Goal: Contribute content

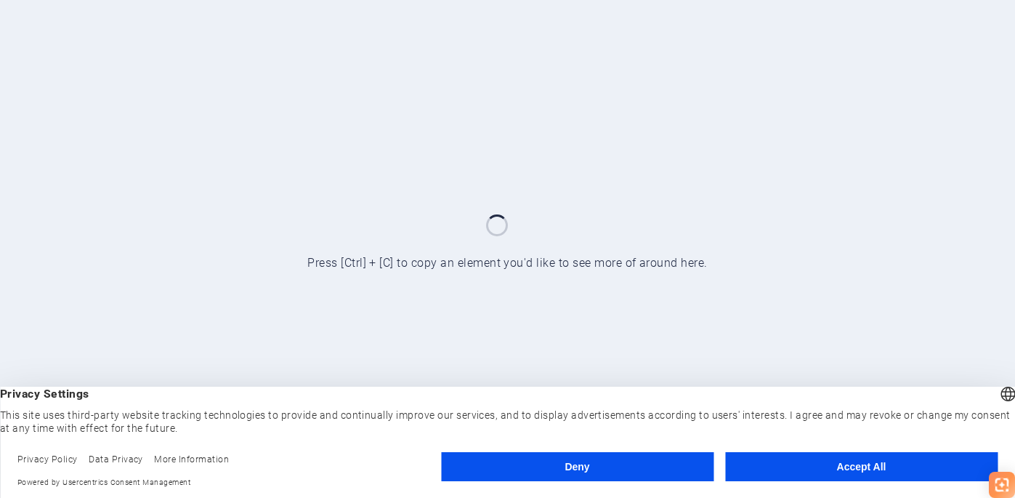
click at [810, 461] on button "Accept All" at bounding box center [861, 466] width 272 height 29
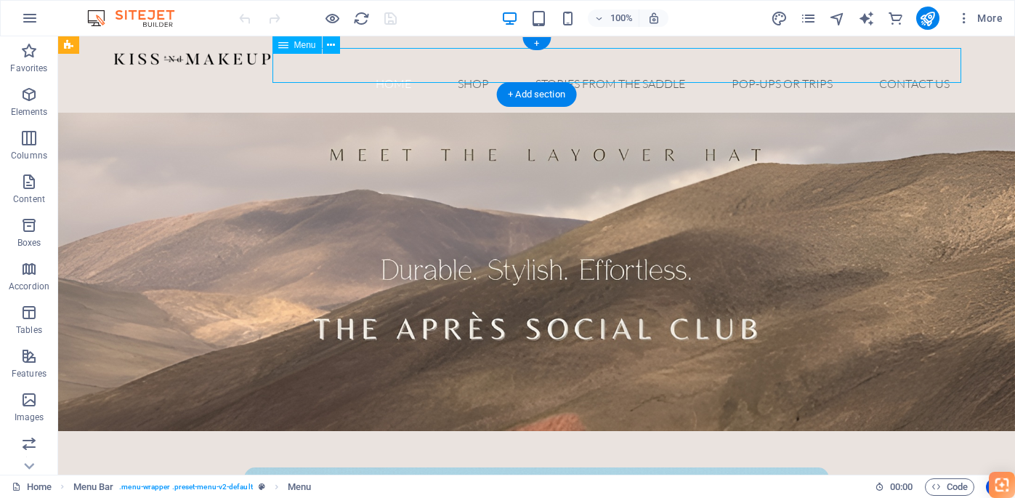
click at [781, 67] on nav "Home Shop Stories from the Saddle Pop-ups or trips contact us" at bounding box center [537, 83] width 849 height 35
click at [773, 66] on nav "Home Shop Stories from the Saddle Pop-ups or trips contact us" at bounding box center [537, 83] width 849 height 35
select select
select select "1"
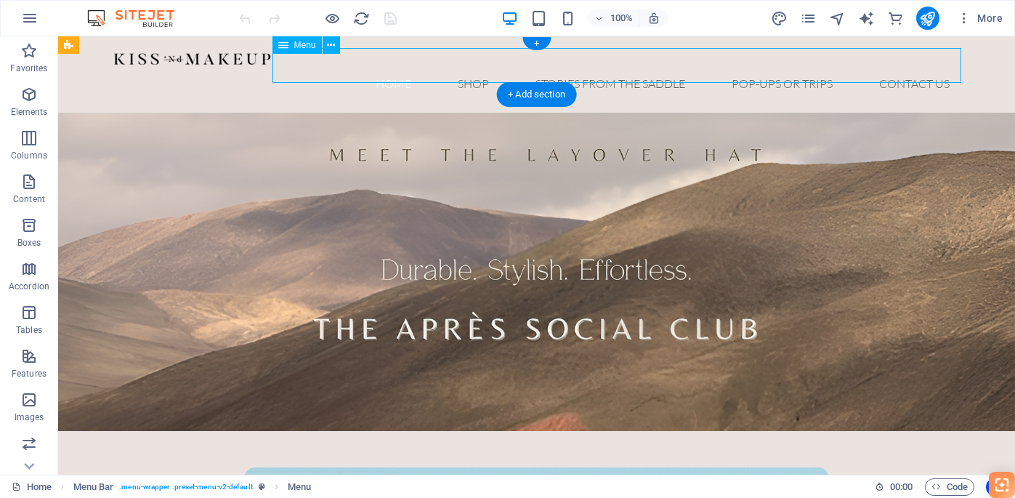
select select
select select "2"
select select
select select "3"
select select
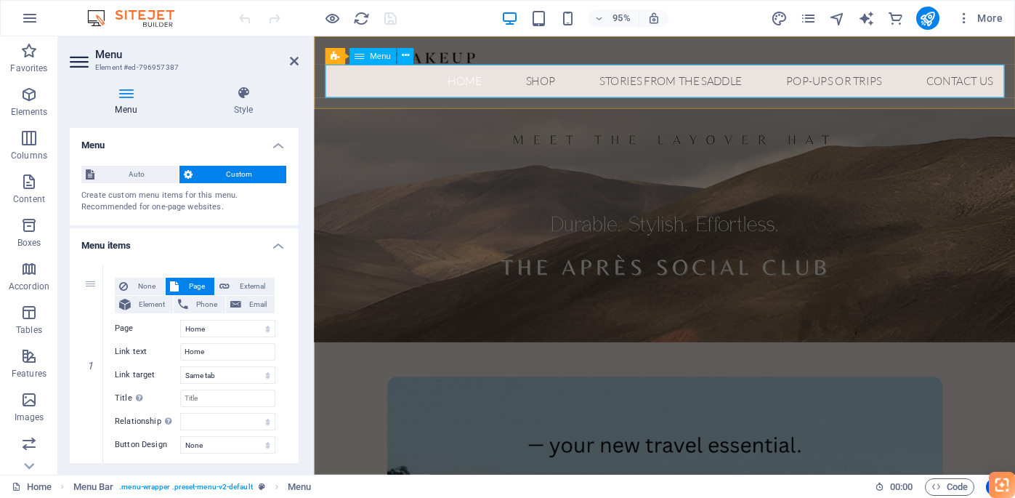
click at [363, 57] on icon at bounding box center [359, 56] width 9 height 17
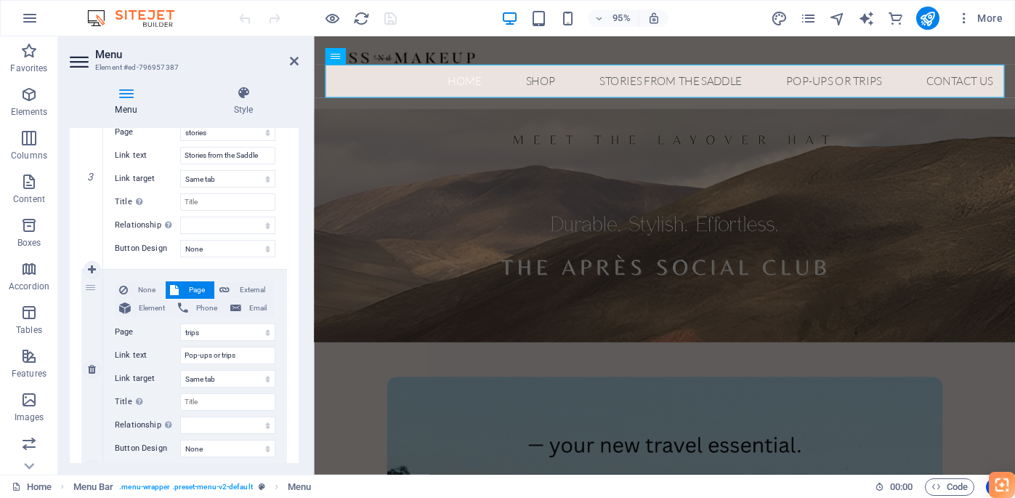
scroll to position [586, 0]
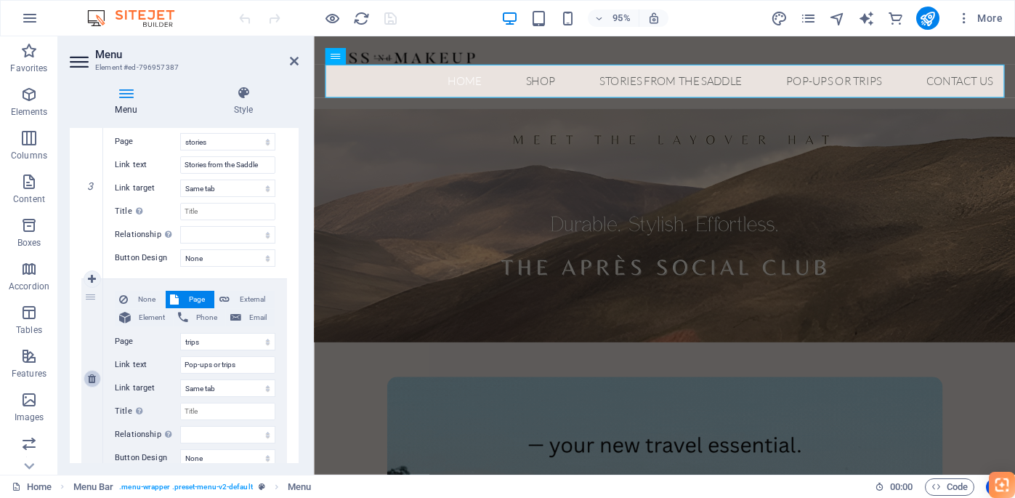
click at [90, 379] on icon at bounding box center [92, 378] width 8 height 10
select select
select select "3"
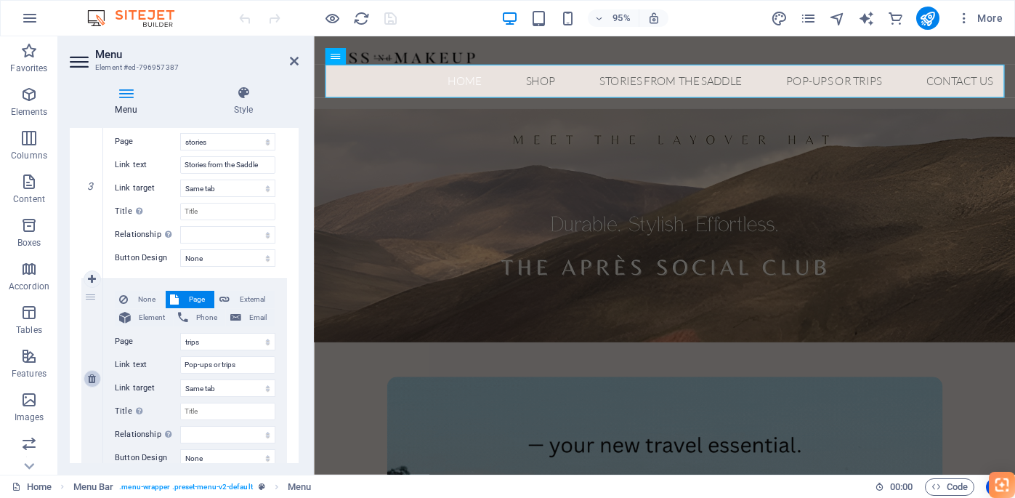
type input "contact us"
select select
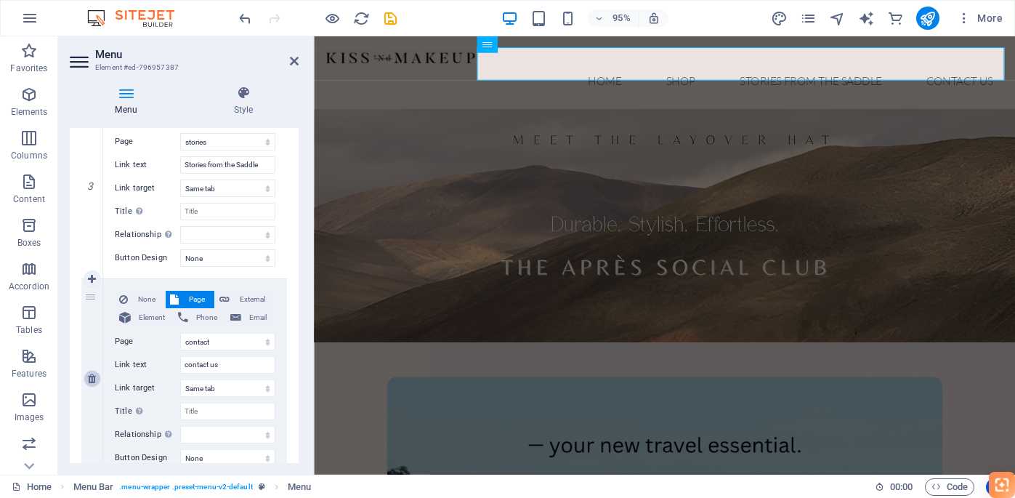
click at [90, 379] on icon at bounding box center [92, 378] width 8 height 10
select select
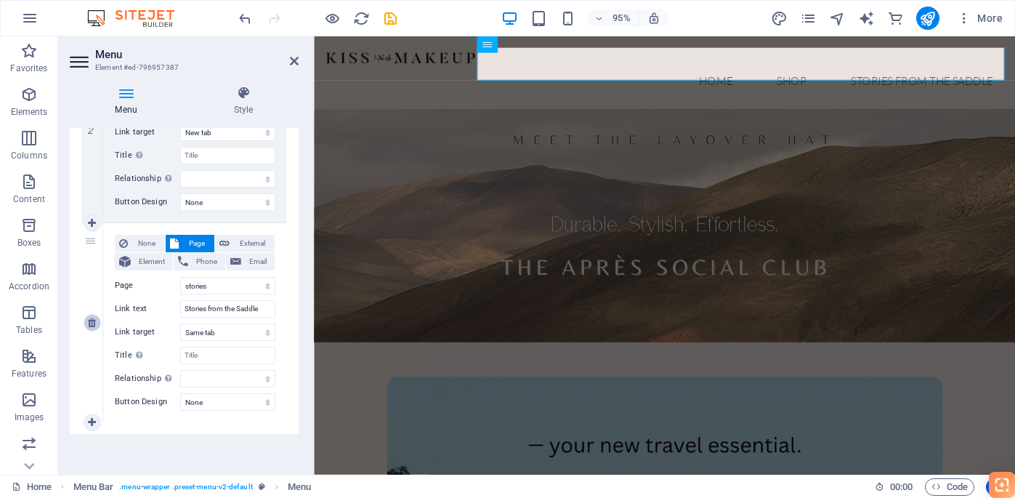
click at [90, 322] on icon at bounding box center [92, 323] width 8 height 10
select select
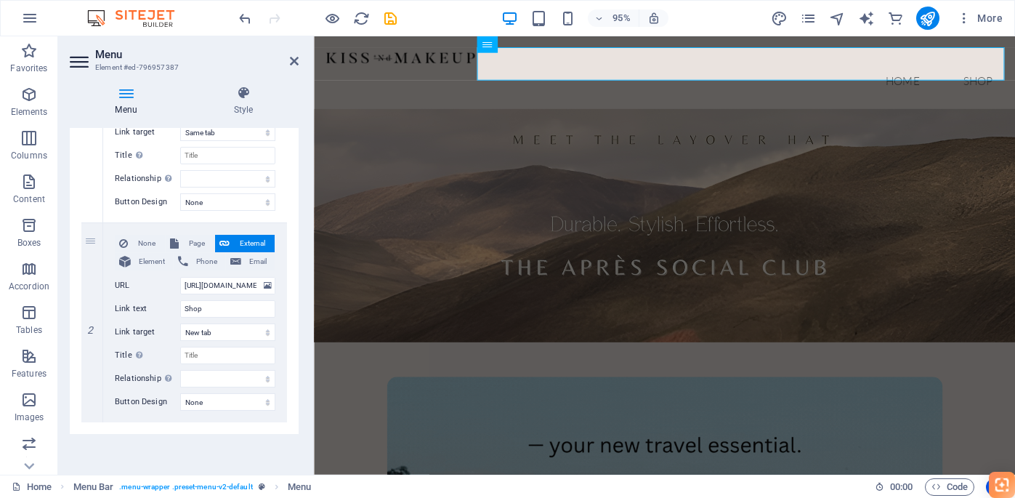
scroll to position [243, 0]
click at [384, 20] on icon "save" at bounding box center [390, 18] width 17 height 17
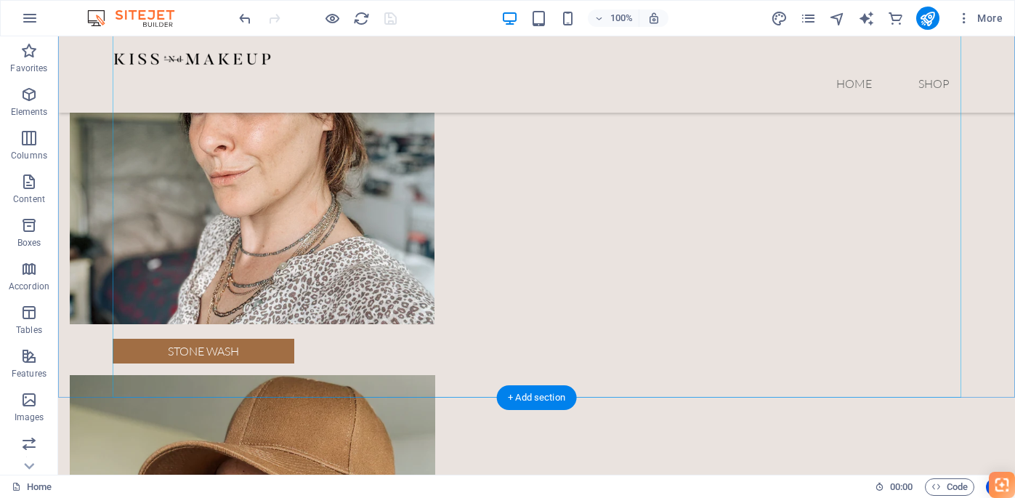
scroll to position [2111, 0]
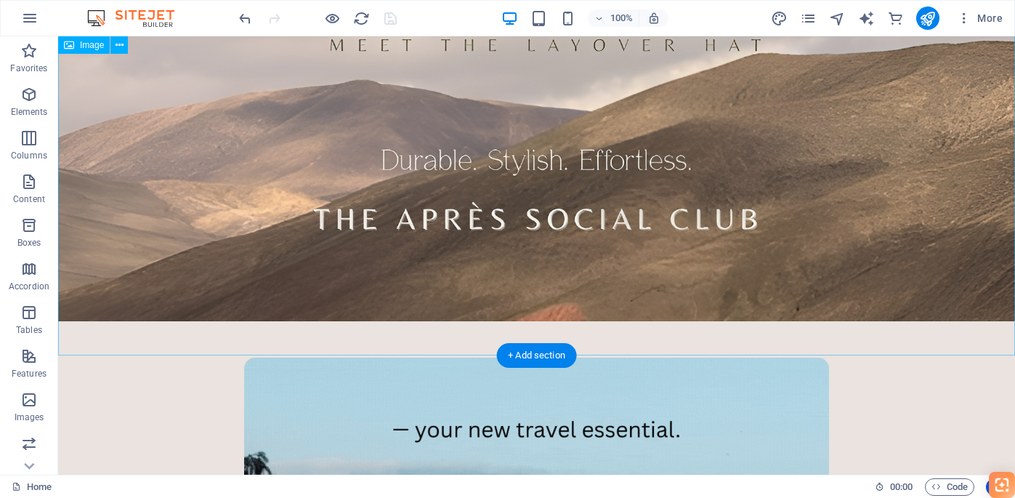
scroll to position [0, 0]
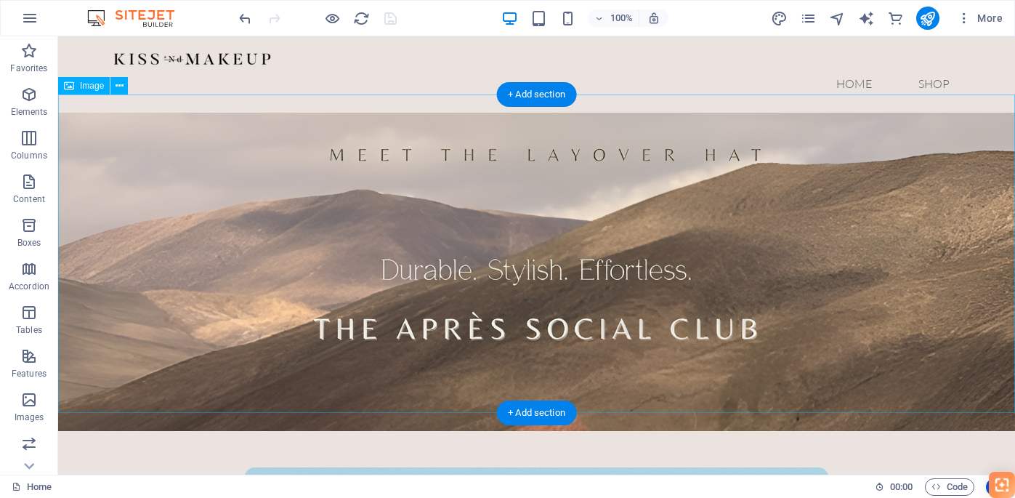
click at [227, 193] on figure at bounding box center [536, 272] width 957 height 318
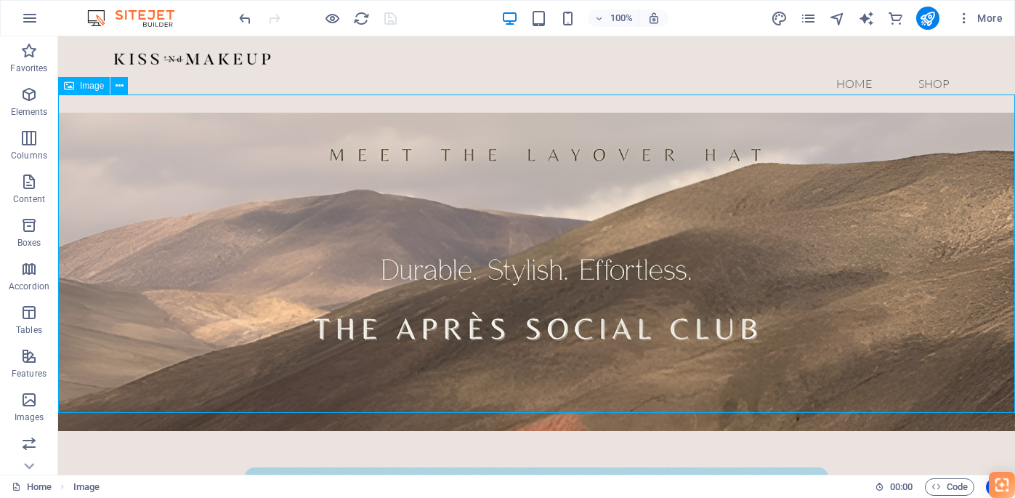
click at [71, 86] on icon at bounding box center [69, 85] width 10 height 17
click at [89, 89] on span "Image" at bounding box center [92, 85] width 24 height 9
click at [124, 86] on button at bounding box center [118, 85] width 17 height 17
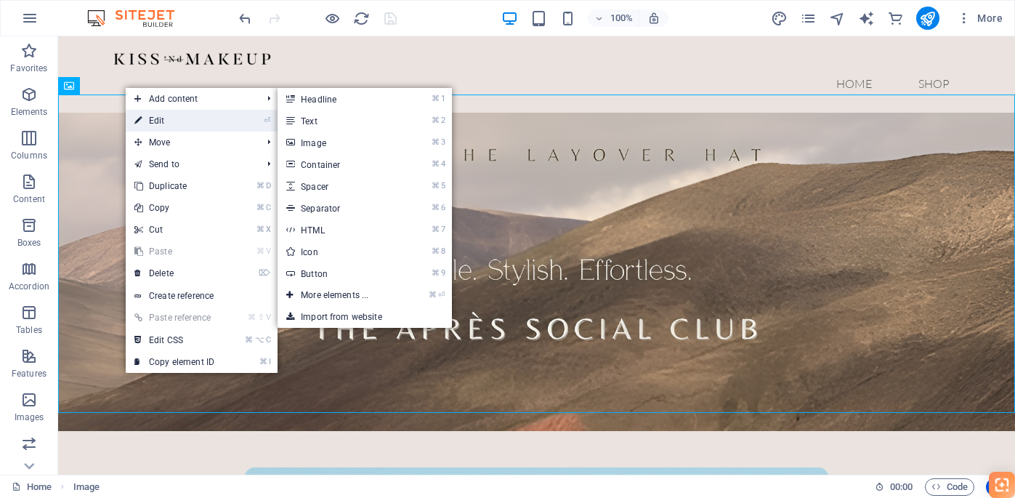
click at [145, 129] on link "⏎ Edit" at bounding box center [174, 121] width 97 height 22
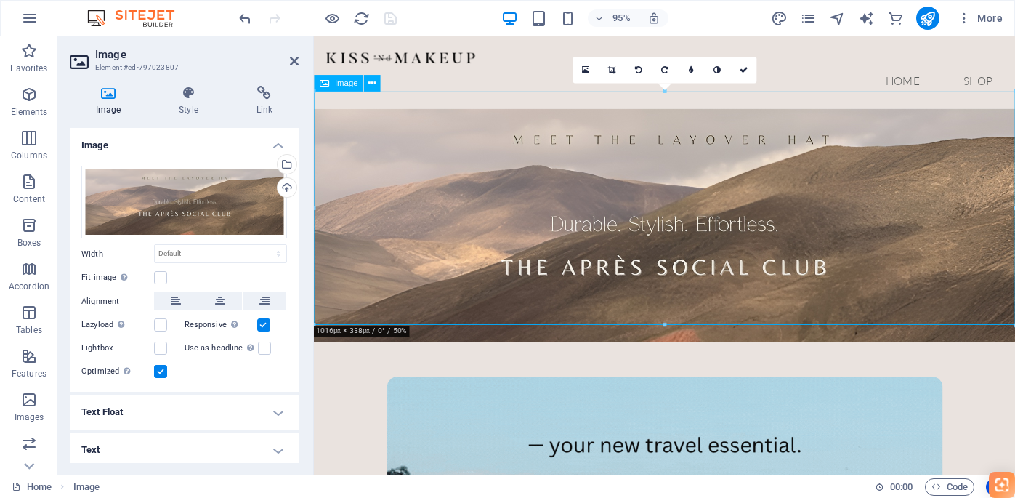
drag, startPoint x: 432, startPoint y: 260, endPoint x: 432, endPoint y: 232, distance: 28.3
click at [432, 232] on figure at bounding box center [683, 236] width 738 height 246
click at [201, 217] on div "Drag files here, click to choose files or select files from Files or our free s…" at bounding box center [184, 202] width 206 height 73
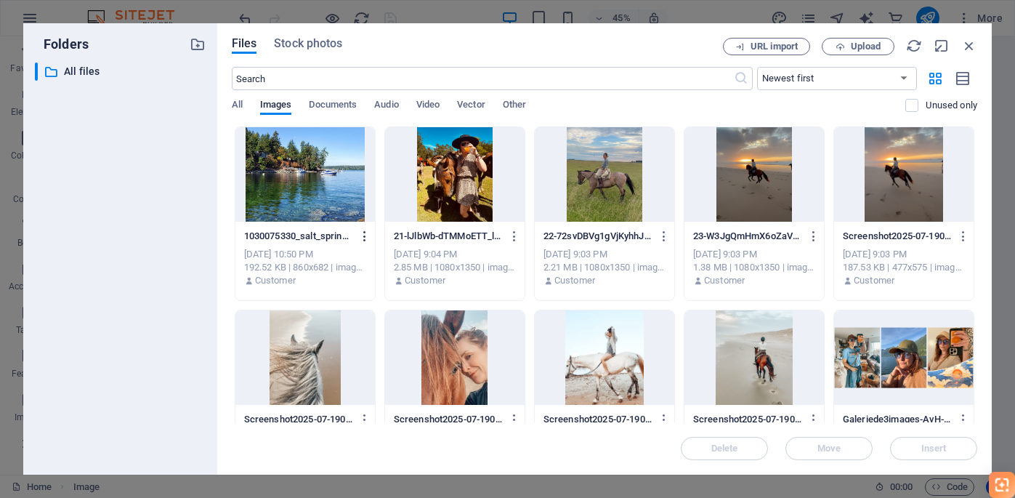
click at [365, 235] on icon "button" at bounding box center [365, 236] width 14 height 13
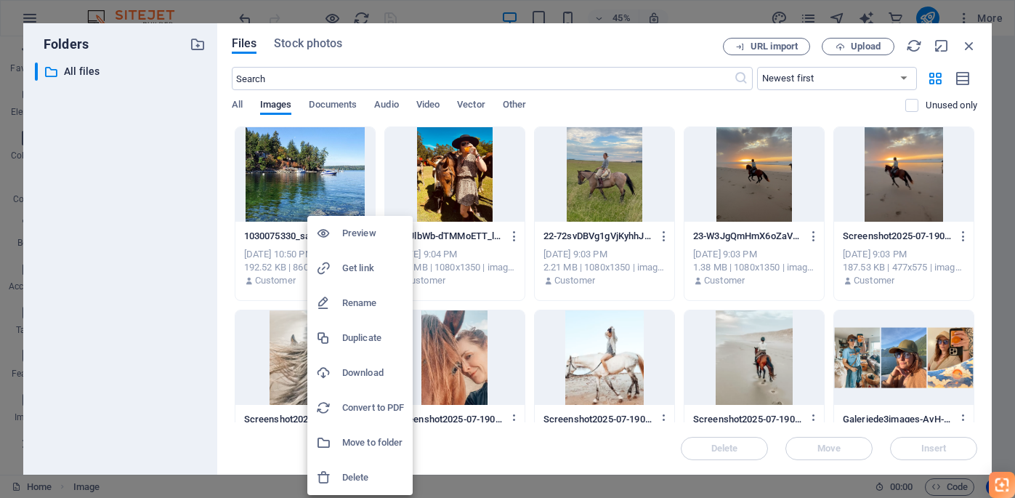
click at [355, 481] on h6 "Delete" at bounding box center [373, 477] width 62 height 17
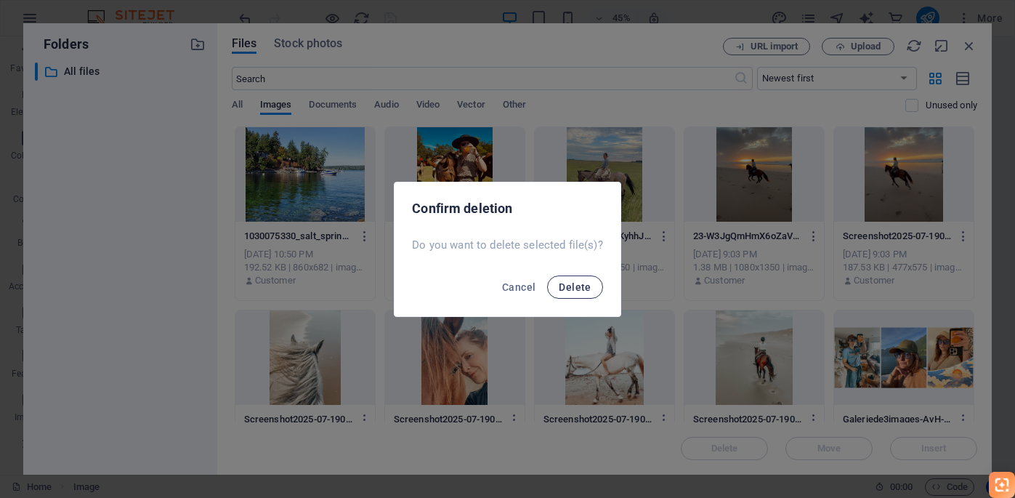
click at [574, 286] on span "Delete" at bounding box center [575, 287] width 32 height 12
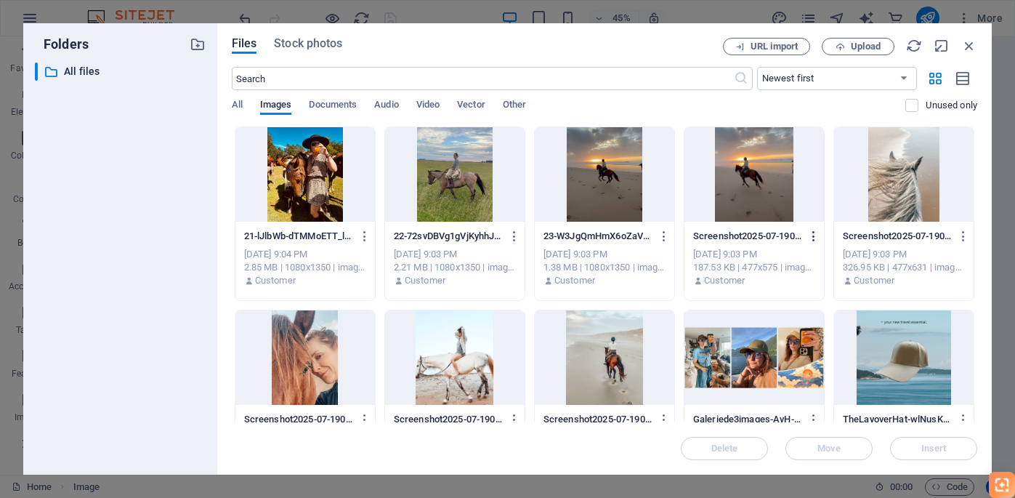
click at [814, 241] on icon "button" at bounding box center [814, 236] width 14 height 13
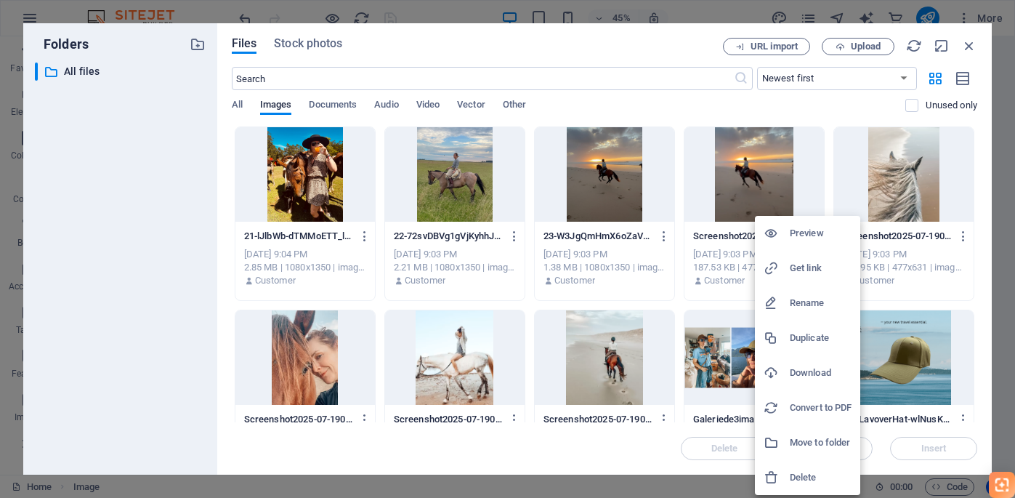
click at [802, 477] on h6 "Delete" at bounding box center [821, 477] width 62 height 17
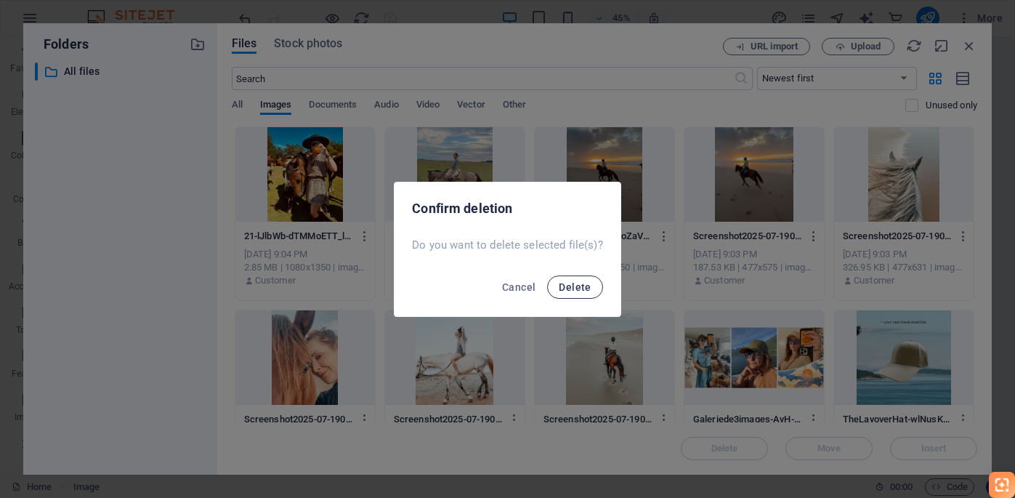
click at [570, 283] on span "Delete" at bounding box center [575, 287] width 32 height 12
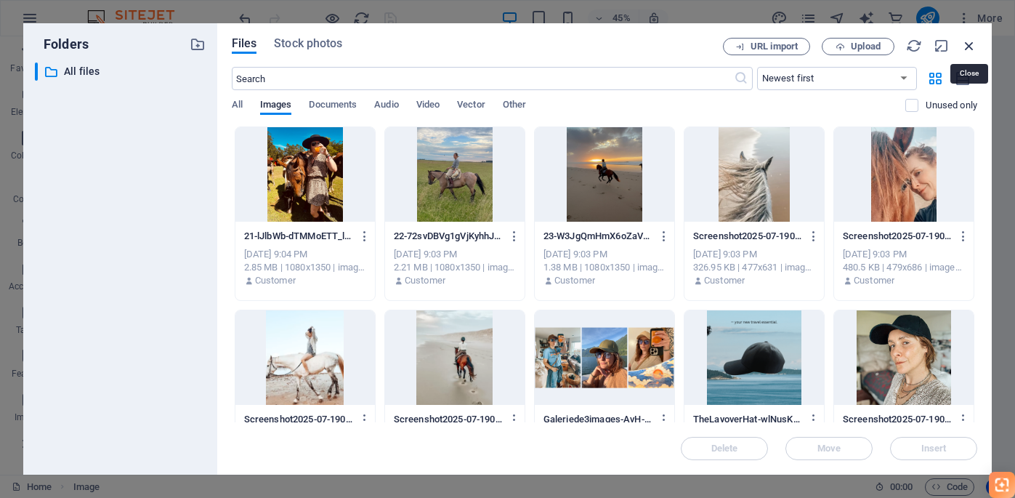
click at [969, 44] on icon "button" at bounding box center [969, 46] width 16 height 16
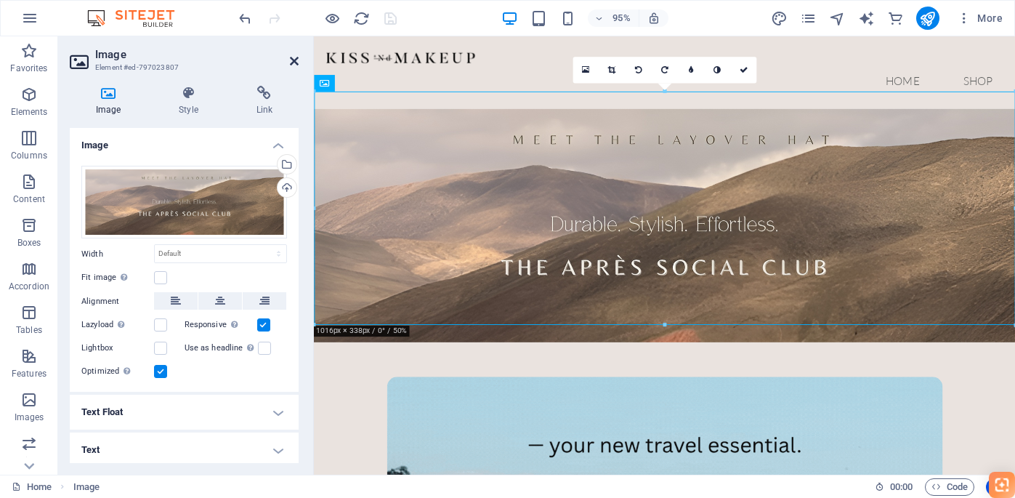
click at [290, 60] on icon at bounding box center [294, 61] width 9 height 12
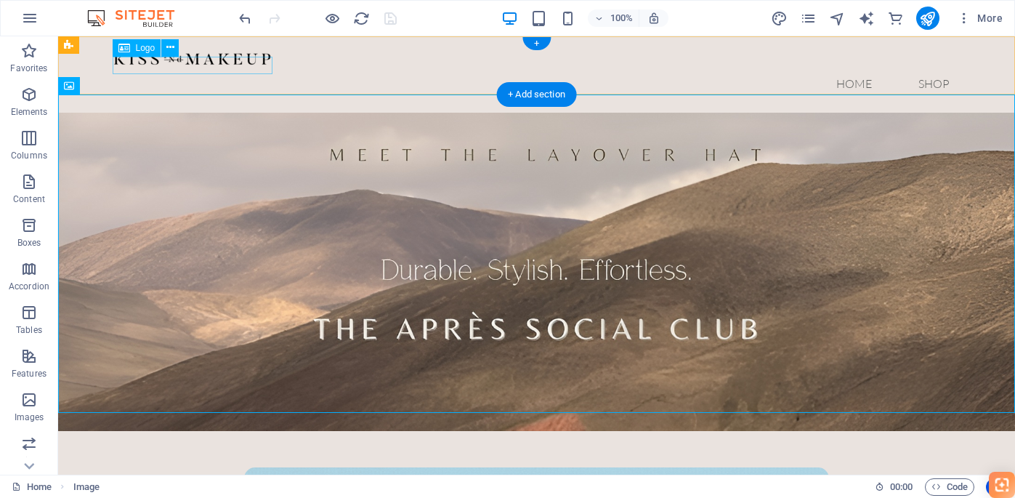
click at [179, 66] on div at bounding box center [537, 57] width 849 height 18
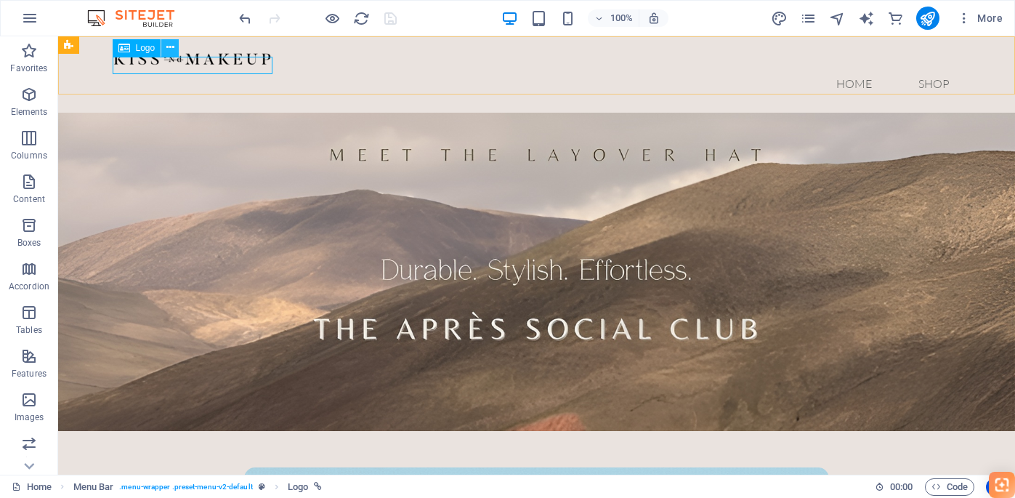
click at [170, 45] on icon at bounding box center [170, 47] width 8 height 15
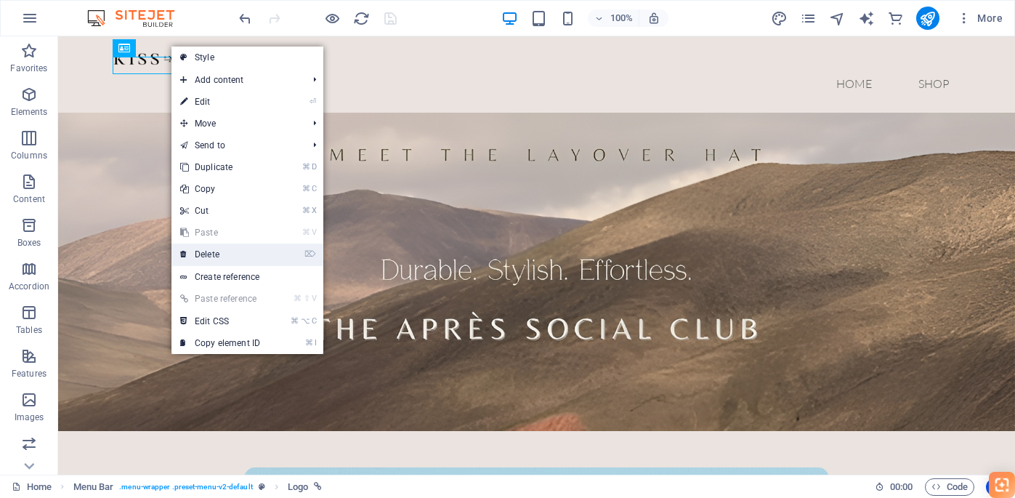
click at [202, 258] on link "⌦ Delete" at bounding box center [219, 254] width 97 height 22
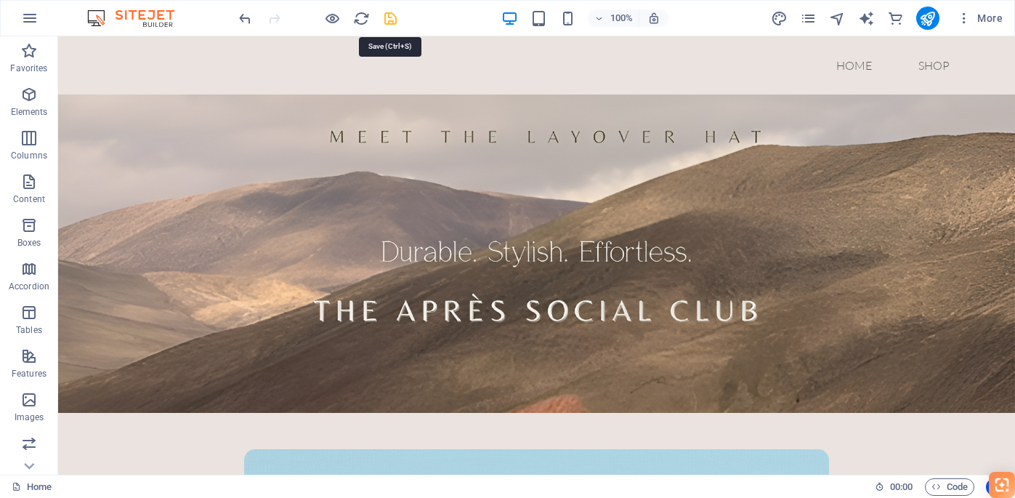
click at [397, 25] on icon "save" at bounding box center [390, 18] width 17 height 17
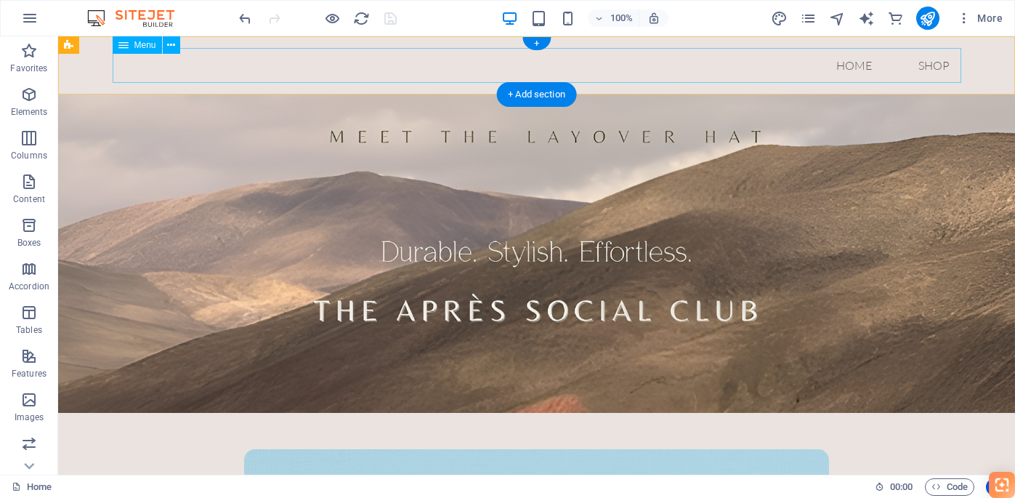
click at [854, 65] on nav "Home Shop" at bounding box center [537, 65] width 849 height 35
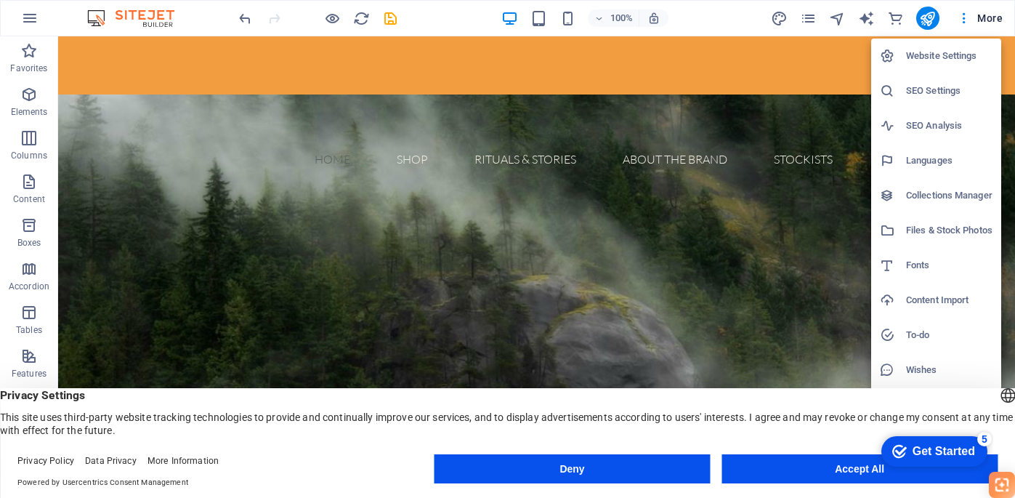
click at [849, 464] on button "Accept All" at bounding box center [860, 468] width 276 height 29
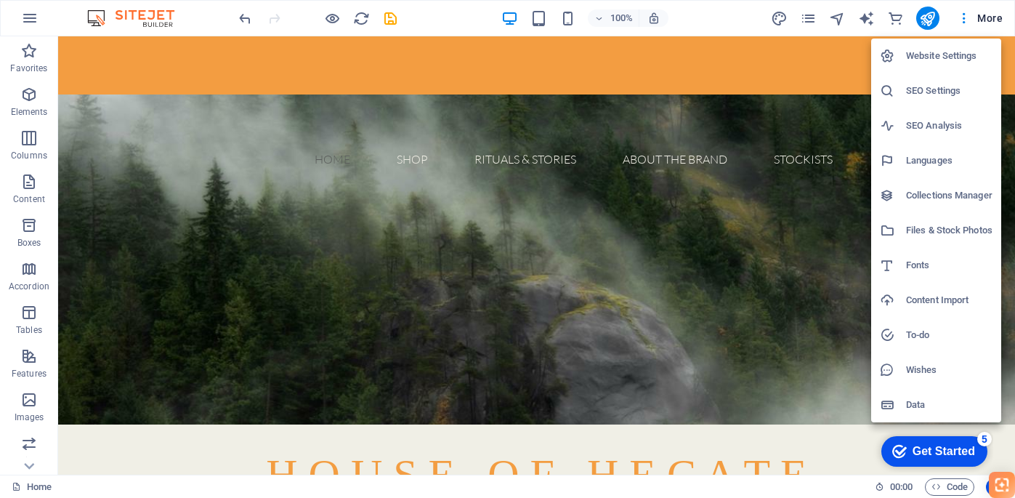
click at [469, 389] on div at bounding box center [507, 249] width 1015 height 498
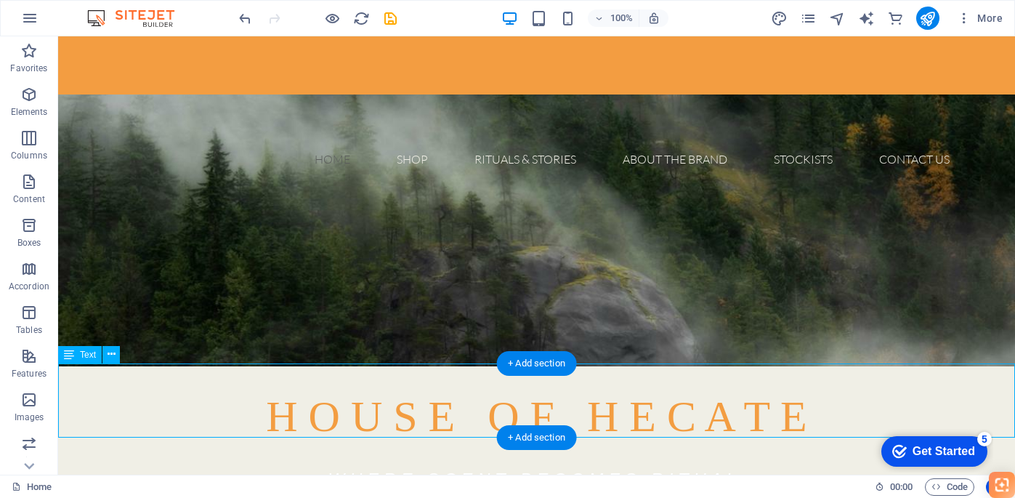
scroll to position [31, 0]
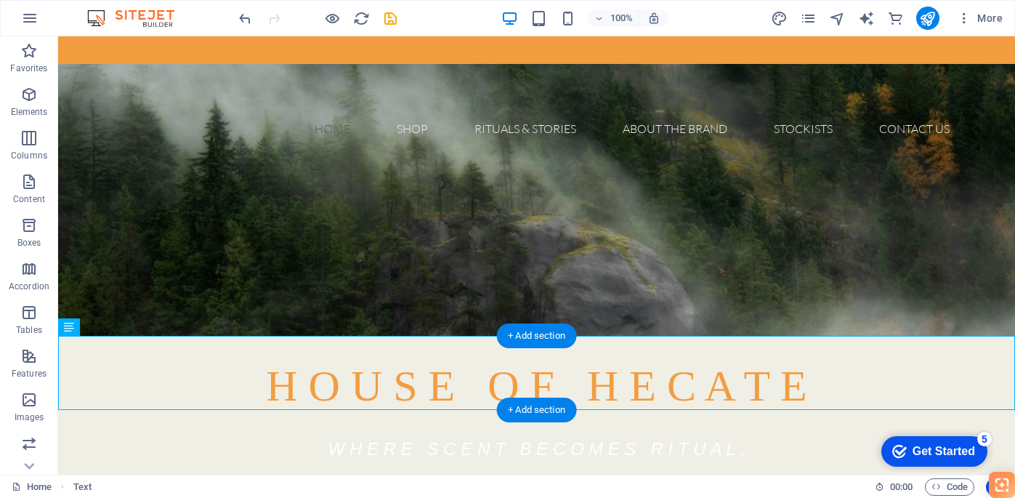
drag, startPoint x: 676, startPoint y: 429, endPoint x: 371, endPoint y: 403, distance: 306.4
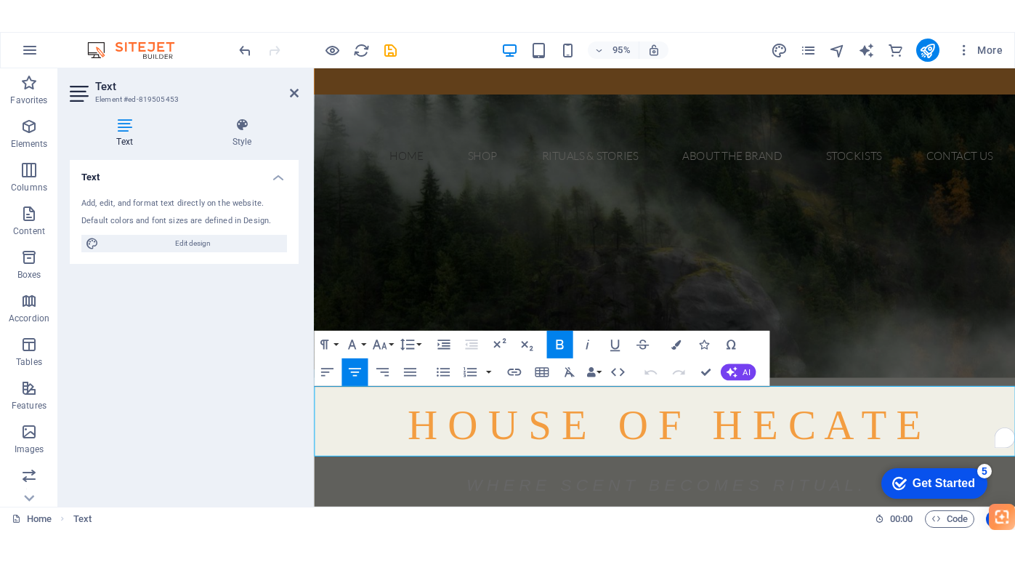
scroll to position [22, 0]
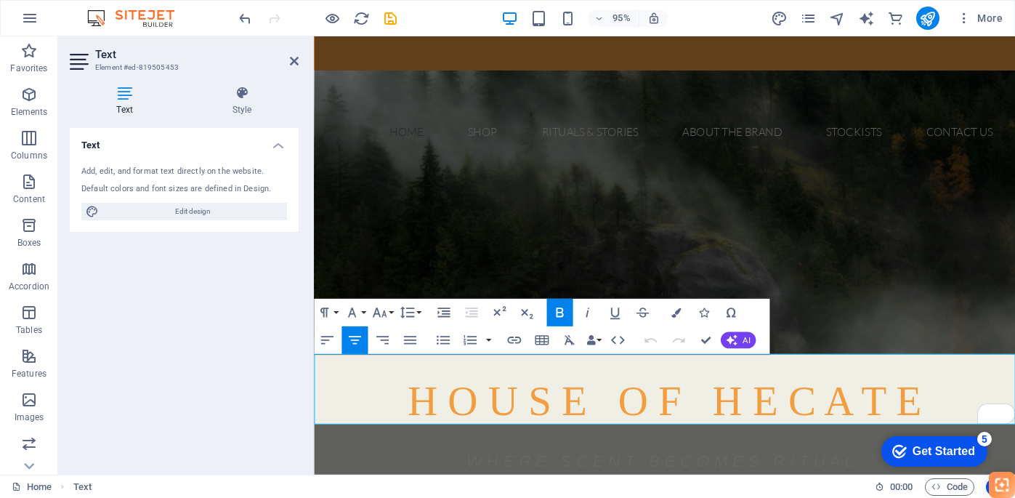
drag, startPoint x: 621, startPoint y: 390, endPoint x: 823, endPoint y: 441, distance: 209.0
copy div "H O W T O S A Y I T : Hecate / HEK-uh-tee — goddess of thresholds, crossroads, …"
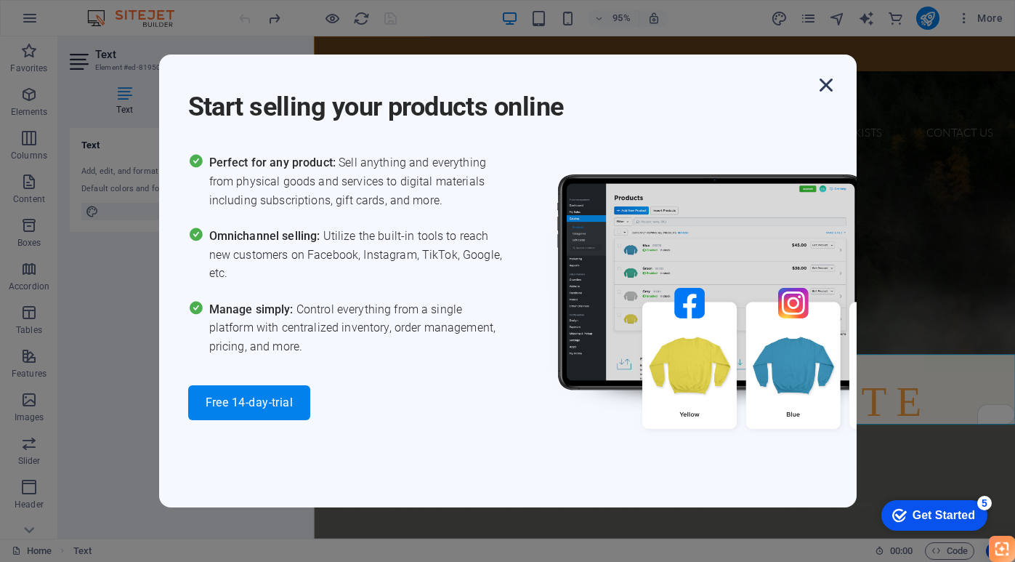
click at [825, 85] on icon "button" at bounding box center [826, 85] width 26 height 26
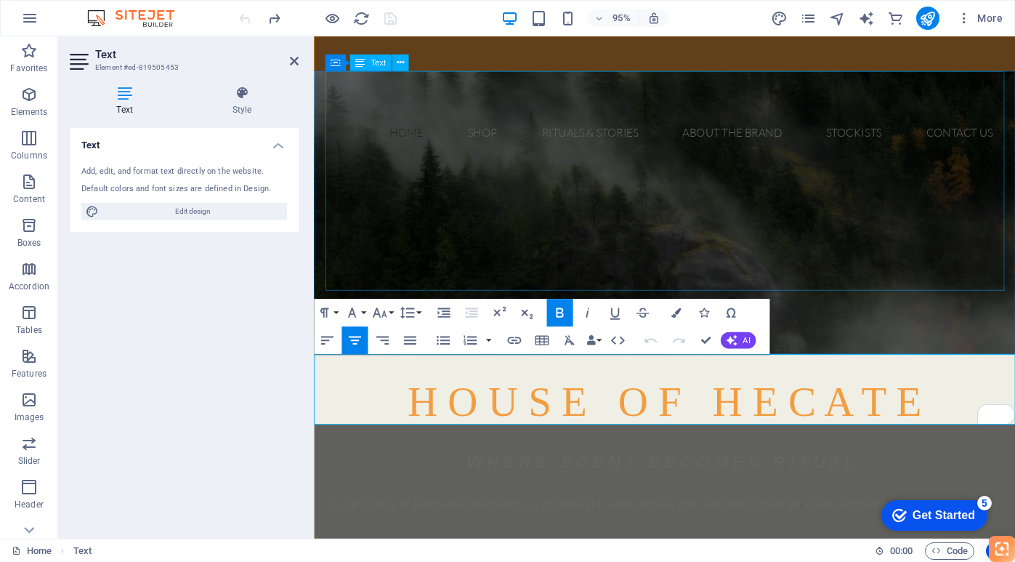
click at [825, 371] on div "H O U S E O F H E C A T E W H E R E S C E N T B E C O M E S R I T U A L . A san…" at bounding box center [683, 473] width 715 height 205
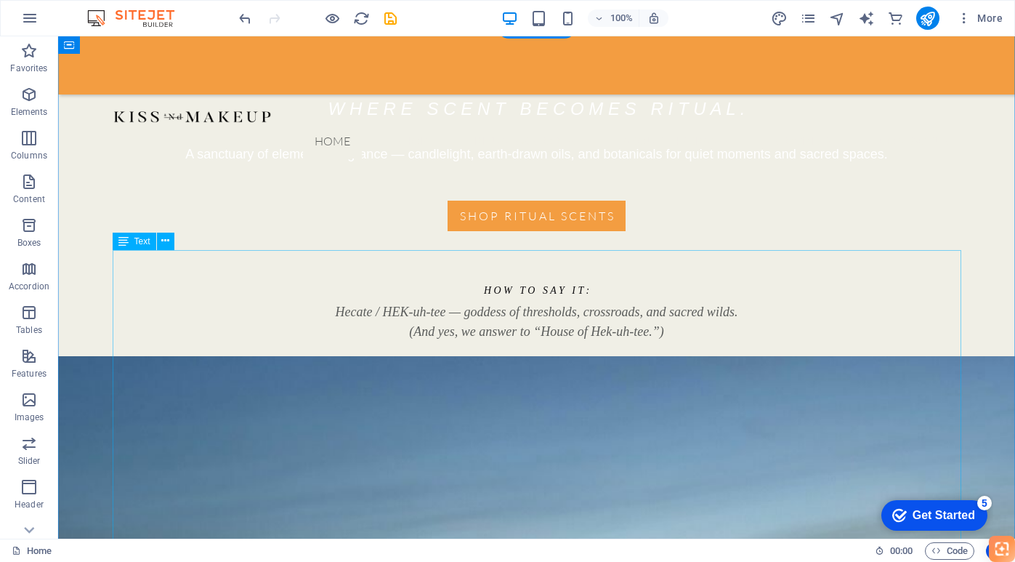
scroll to position [0, 0]
